Goal: Task Accomplishment & Management: Complete application form

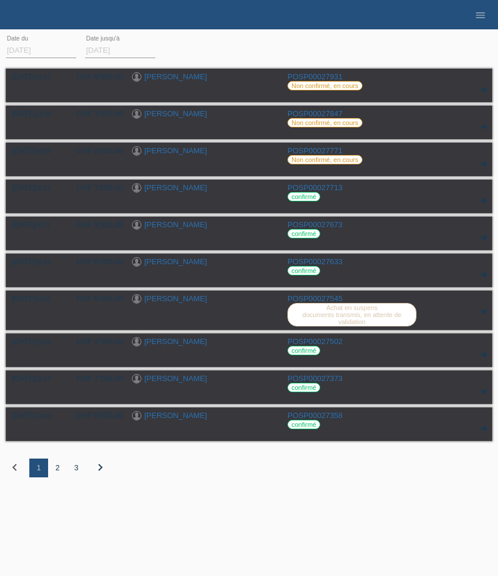
click at [484, 15] on icon "menu" at bounding box center [481, 15] width 12 height 12
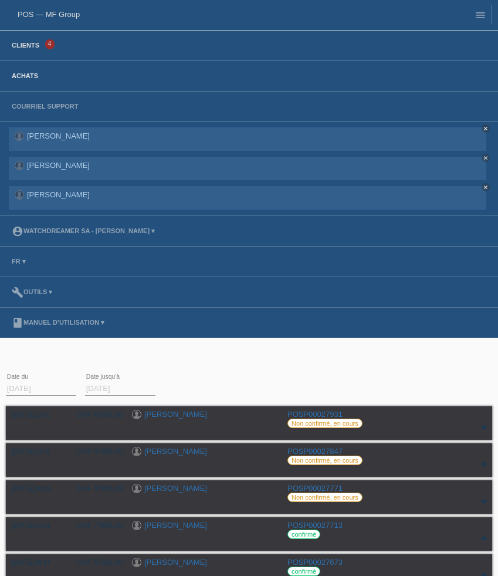
click at [34, 46] on link "Clients" at bounding box center [25, 45] width 39 height 7
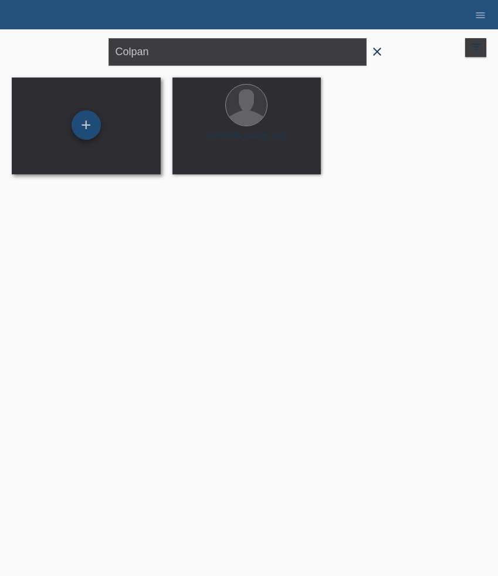
click at [91, 129] on div "+" at bounding box center [86, 124] width 29 height 29
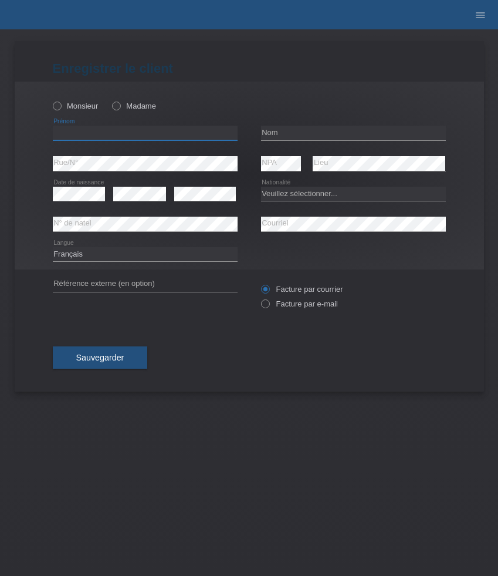
click at [118, 131] on input "text" at bounding box center [145, 133] width 185 height 15
paste input "Radan"
type input "Radan"
click at [80, 107] on label "Monsieur" at bounding box center [76, 106] width 46 height 9
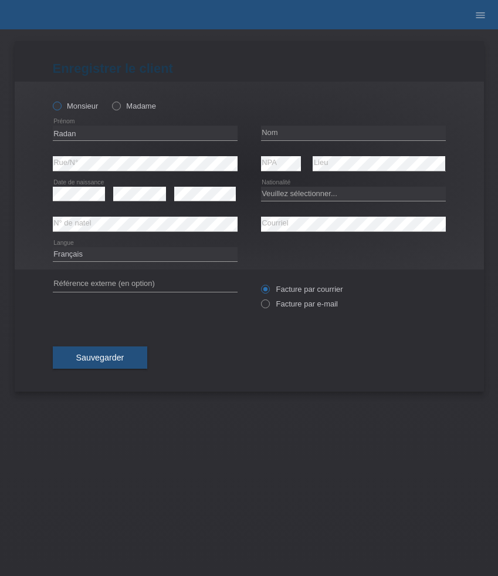
click at [60, 107] on input "Monsieur" at bounding box center [57, 106] width 8 height 8
radio input "true"
click at [325, 131] on input "text" at bounding box center [353, 133] width 185 height 15
paste input "Minic"
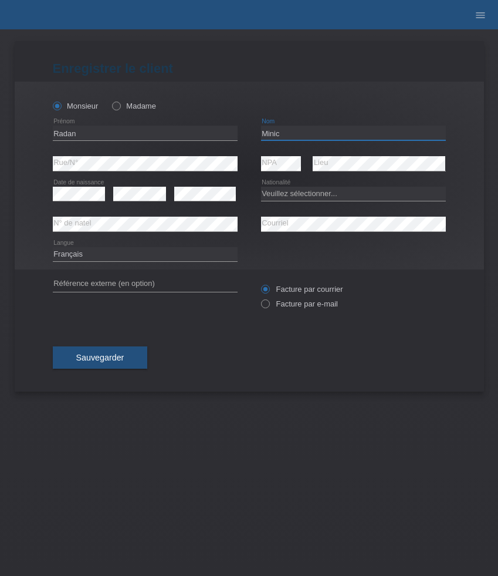
type input "Minic"
click at [283, 191] on select "Veuillez sélectionner... Suisse Allemagne Autriche Liechtenstein ------------ A…" at bounding box center [353, 194] width 185 height 14
click at [295, 201] on icon at bounding box center [353, 201] width 185 height 1
click at [296, 197] on select "Veuillez sélectionner... Suisse Allemagne Autriche Liechtenstein ------------ A…" at bounding box center [353, 194] width 185 height 14
select select "ME"
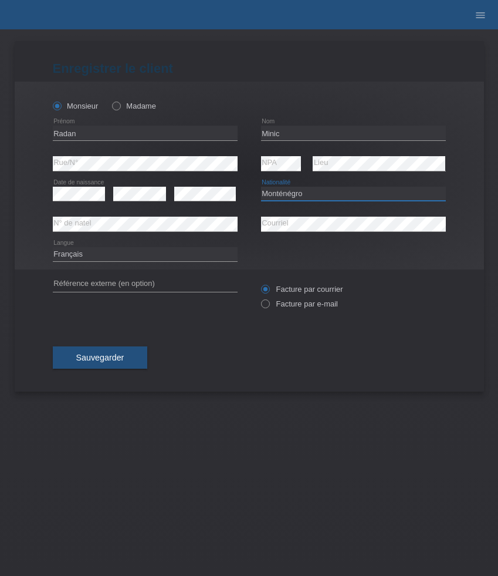
click at [261, 187] on select "Veuillez sélectionner... Suisse Allemagne Autriche Liechtenstein ------------ A…" at bounding box center [353, 194] width 185 height 14
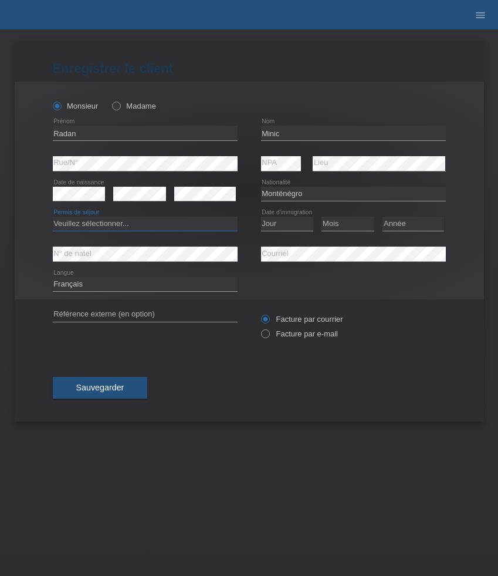
click at [200, 224] on select "Veuillez sélectionner... C B B - Statut de réfugié Autre" at bounding box center [145, 224] width 185 height 14
select select "B"
click at [53, 217] on select "Veuillez sélectionner... C B B - Statut de réfugié Autre" at bounding box center [145, 224] width 185 height 14
click at [289, 224] on select "Jour 01 02 03 04 05 06 07 08 09 10 11" at bounding box center [287, 224] width 53 height 14
select select "29"
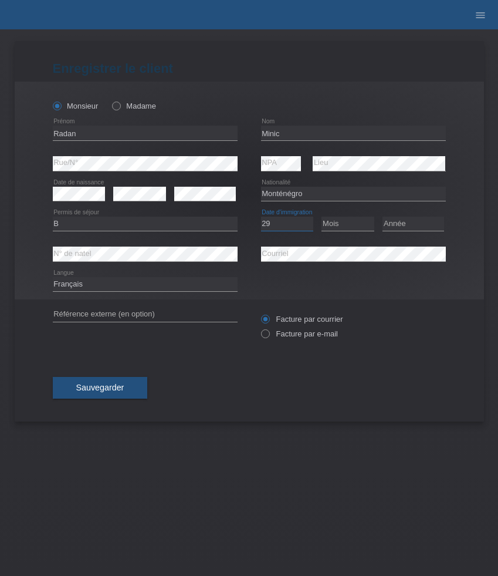
click at [261, 217] on select "Jour 01 02 03 04 05 06 07 08 09 10 11" at bounding box center [287, 224] width 53 height 14
click at [354, 226] on select "Mois 01 02 03 04 05 06 07 08 09 10 11" at bounding box center [348, 224] width 53 height 14
select select "08"
click at [322, 217] on select "Mois 01 02 03 04 05 06 07 08 09 10 11" at bounding box center [348, 224] width 53 height 14
click at [413, 220] on select "Année 2025 2024 2023 2022 2021 2020 2019 2018 2017 2016 2015 2014 2013 2012 201…" at bounding box center [414, 224] width 62 height 14
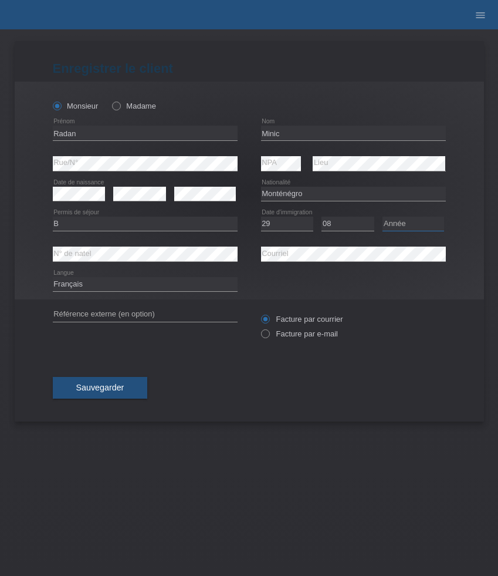
select select "1999"
click at [383, 217] on select "Année 2025 2024 2023 2022 2021 2020 2019 2018 2017 2016 2015 2014 2013 2012 201…" at bounding box center [414, 224] width 62 height 14
click at [203, 286] on select "Deutsch Français Italiano English" at bounding box center [145, 284] width 185 height 14
click at [53, 278] on select "Deutsch Français Italiano English" at bounding box center [145, 284] width 185 height 14
click at [290, 334] on label "Facture par e-mail" at bounding box center [299, 333] width 77 height 9
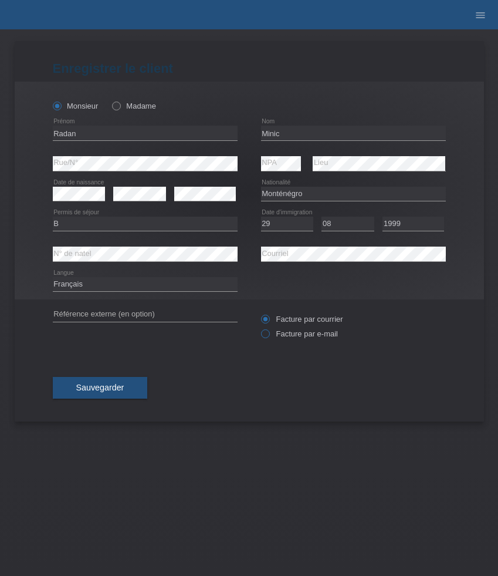
click at [269, 334] on input "Facture par e-mail" at bounding box center [265, 336] width 8 height 15
radio input "true"
click at [115, 388] on span "Sauvegarder" at bounding box center [100, 387] width 48 height 9
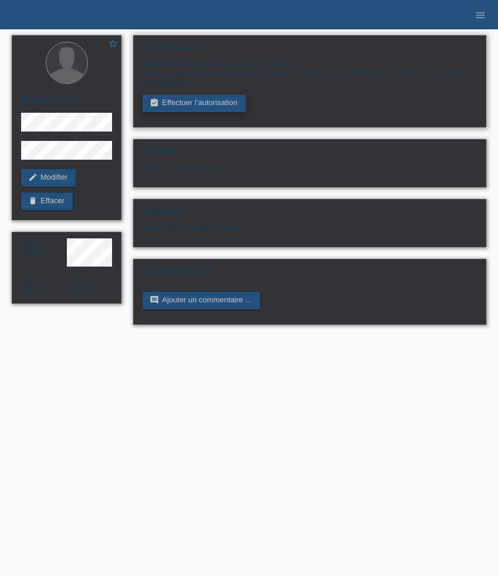
click at [188, 111] on link "assignment_turned_in Effectuer l’autorisation" at bounding box center [194, 103] width 103 height 18
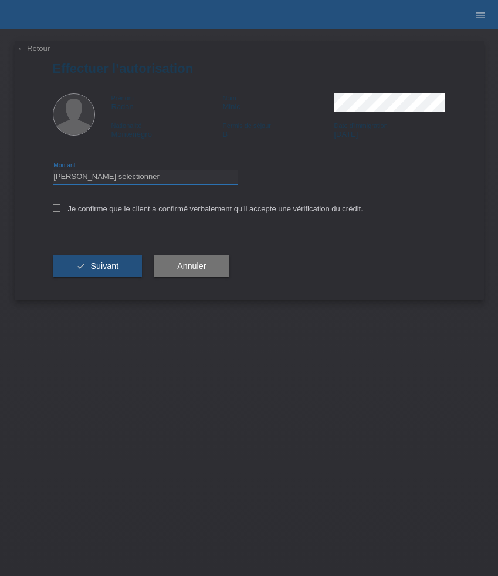
click at [197, 180] on select "Veuillez sélectionner CHF 1.00 - CHF 499.00 CHF 500.00 - CHF 1'999.00 CHF 2'000…" at bounding box center [145, 177] width 185 height 14
click at [53, 171] on select "Veuillez sélectionner CHF 1.00 - CHF 499.00 CHF 500.00 - CHF 1'999.00 CHF 2'000…" at bounding box center [145, 177] width 185 height 14
click at [197, 180] on select "Veuillez sélectionner CHF 1.00 - CHF 499.00 CHF 500.00 - CHF 1'999.00 CHF 2'000…" at bounding box center [145, 177] width 185 height 14
select select "3"
click at [53, 171] on select "Veuillez sélectionner CHF 1.00 - CHF 499.00 CHF 500.00 - CHF 1'999.00 CHF 2'000…" at bounding box center [145, 177] width 185 height 14
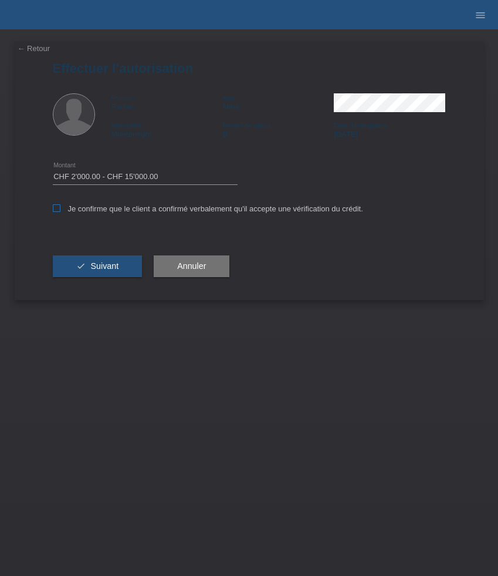
click at [180, 209] on label "Je confirme que le client a confirmé verbalement qu'il accepte une vérification…" at bounding box center [208, 208] width 310 height 9
click at [60, 209] on input "Je confirme que le client a confirmé verbalement qu'il accepte une vérification…" at bounding box center [57, 208] width 8 height 8
checkbox input "true"
click at [102, 269] on span "Suivant" at bounding box center [104, 265] width 28 height 9
